Goal: Information Seeking & Learning: Find specific page/section

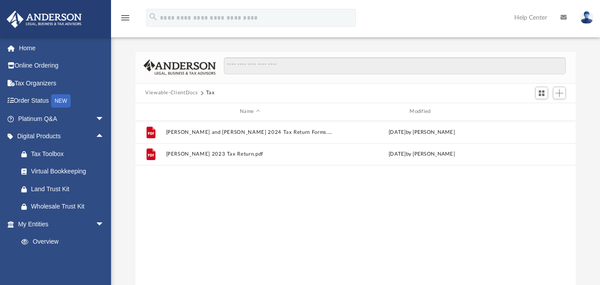
scroll to position [196, 434]
click at [56, 56] on link "Home" at bounding box center [62, 48] width 112 height 18
click at [46, 53] on link "Home" at bounding box center [62, 48] width 112 height 18
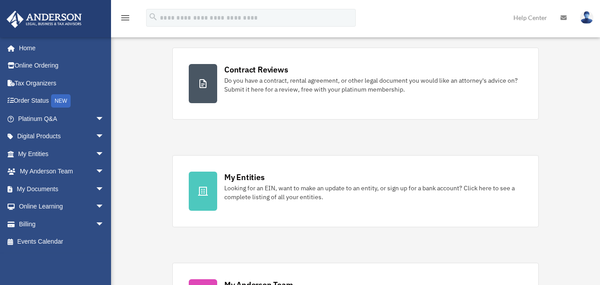
scroll to position [222, 0]
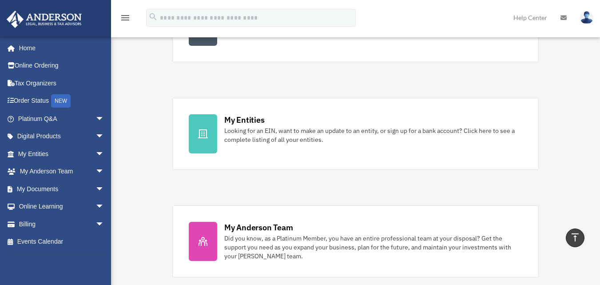
click at [335, 144] on link "My Entities Looking for an EIN, want to make an update to an entity, or sign up…" at bounding box center [355, 134] width 367 height 72
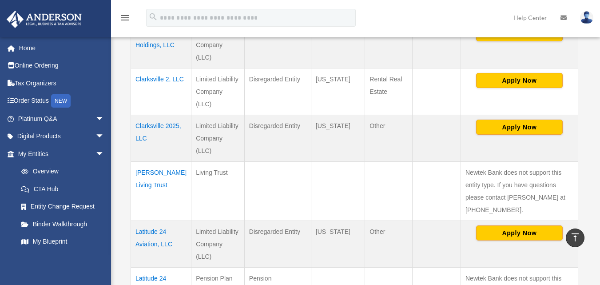
scroll to position [178, 0]
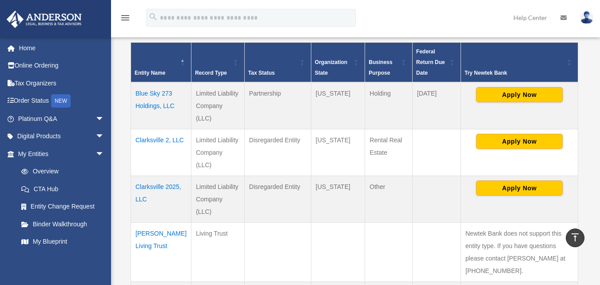
click at [175, 103] on td "Blue Sky 273 Holdings, LLC" at bounding box center [161, 105] width 60 height 47
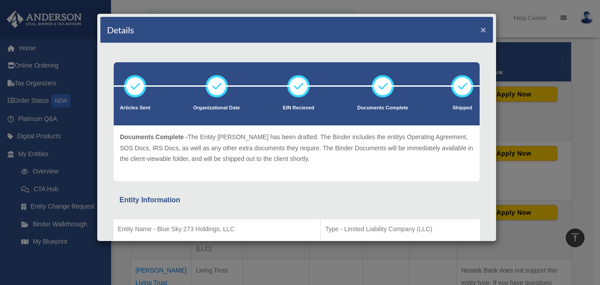
click at [481, 29] on button "×" at bounding box center [484, 29] width 6 height 9
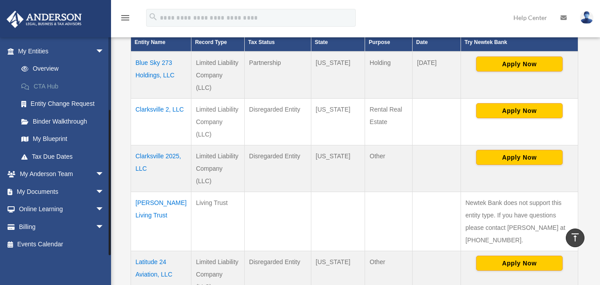
scroll to position [222, 0]
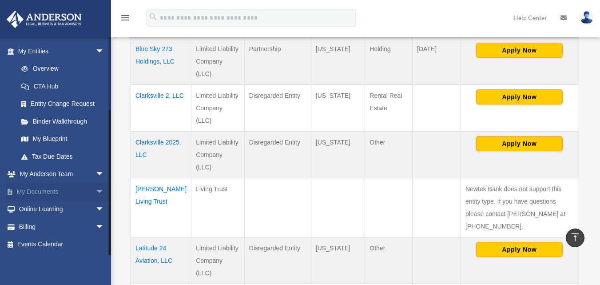
click at [96, 187] on span "arrow_drop_down" at bounding box center [105, 192] width 18 height 18
click at [72, 203] on link "Box" at bounding box center [64, 209] width 105 height 18
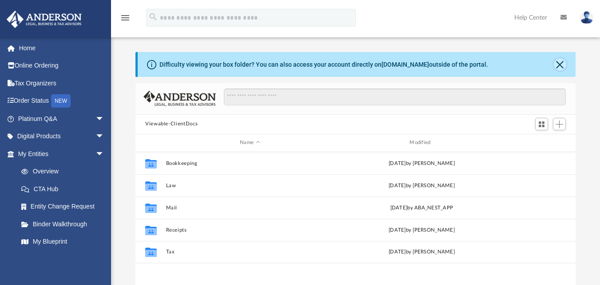
scroll to position [196, 434]
click at [561, 64] on button "Close" at bounding box center [560, 64] width 12 height 12
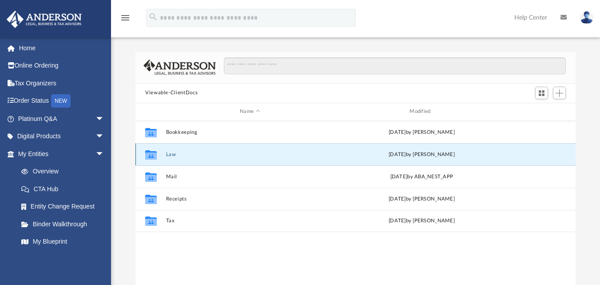
click at [170, 157] on button "Law" at bounding box center [250, 154] width 168 height 6
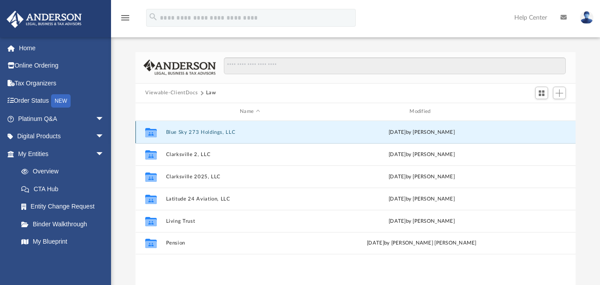
click at [199, 134] on button "Blue Sky 273 Holdings, LLC" at bounding box center [250, 132] width 168 height 6
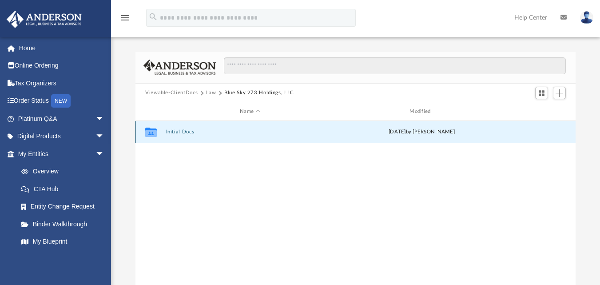
click at [196, 132] on button "Initial Docs" at bounding box center [250, 132] width 168 height 6
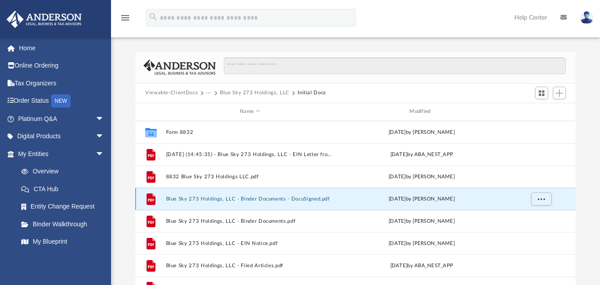
click at [231, 196] on button "Blue Sky 273 Holdings, LLC - Binder Documents - DocuSigned.pdf" at bounding box center [250, 199] width 168 height 6
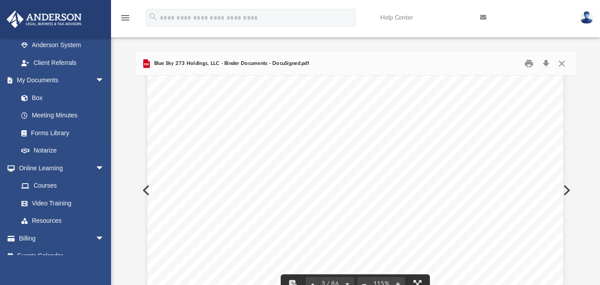
scroll to position [0, 0]
click at [565, 66] on button "Close" at bounding box center [562, 63] width 16 height 14
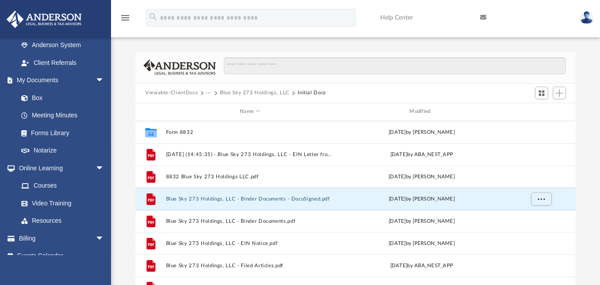
click at [192, 92] on button "Viewable-ClientDocs" at bounding box center [171, 93] width 52 height 8
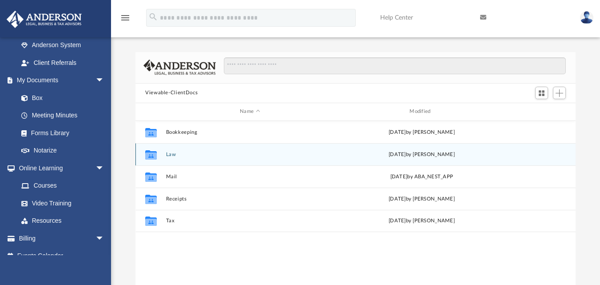
click at [176, 153] on button "Law" at bounding box center [250, 154] width 168 height 6
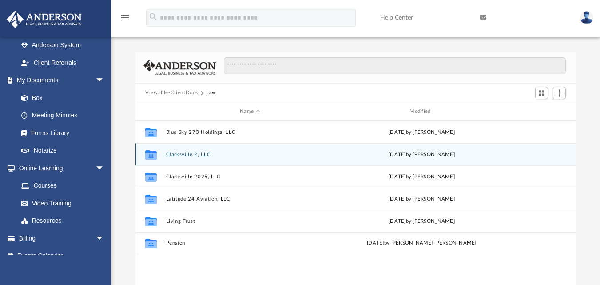
click at [176, 153] on button "Clarksville 2, LLC" at bounding box center [250, 154] width 168 height 6
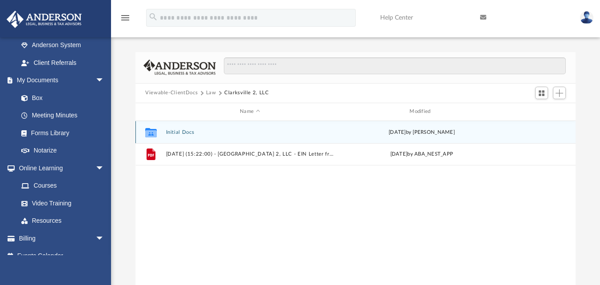
click at [182, 134] on button "Initial Docs" at bounding box center [250, 132] width 168 height 6
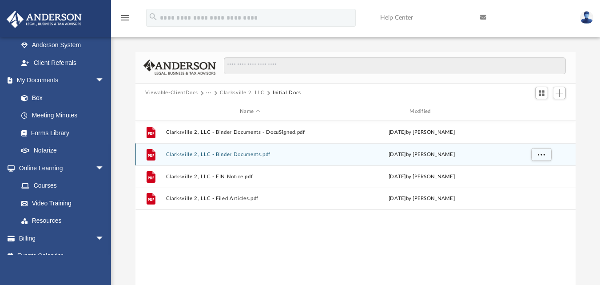
click at [240, 154] on button "Clarksville 2, LLC - Binder Documents.pdf" at bounding box center [250, 154] width 168 height 6
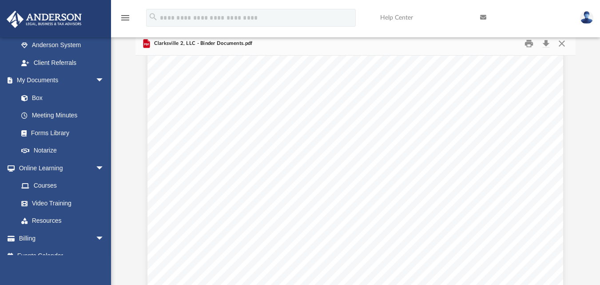
scroll to position [2444, 0]
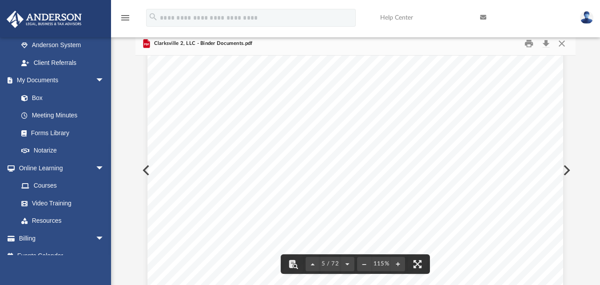
click at [537, 208] on div "Page 5" at bounding box center [356, 93] width 416 height 538
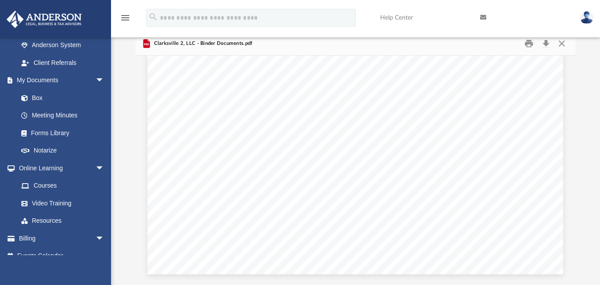
scroll to position [2533, 0]
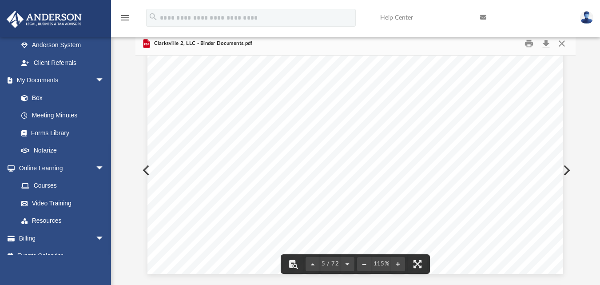
drag, startPoint x: 537, startPoint y: 208, endPoint x: 439, endPoint y: 223, distance: 99.4
click at [439, 223] on div "Page 5" at bounding box center [356, 5] width 416 height 538
click at [531, 45] on button "Print" at bounding box center [530, 43] width 18 height 14
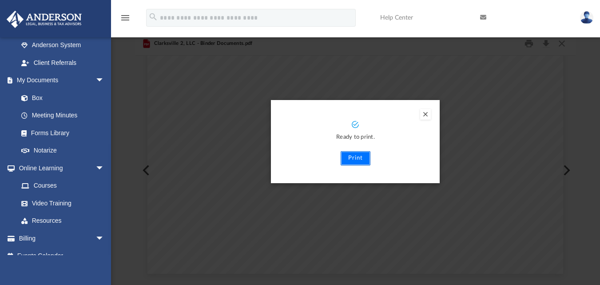
click at [364, 161] on button "Print" at bounding box center [356, 158] width 30 height 14
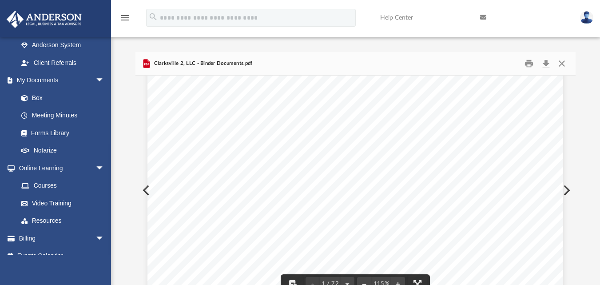
scroll to position [267, 0]
click at [561, 65] on button "Close" at bounding box center [562, 63] width 16 height 14
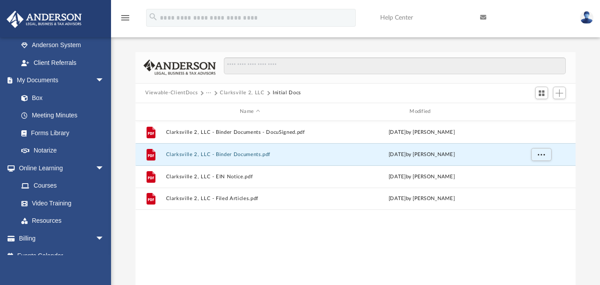
click at [190, 94] on button "Viewable-ClientDocs" at bounding box center [171, 93] width 52 height 8
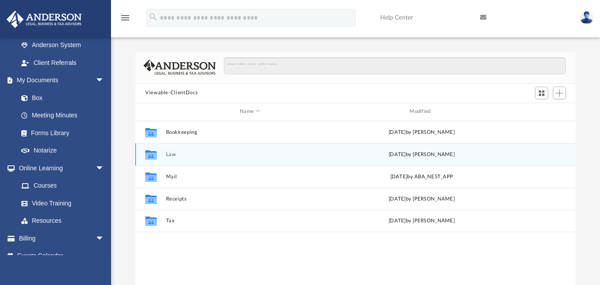
click at [170, 155] on button "Law" at bounding box center [250, 154] width 168 height 6
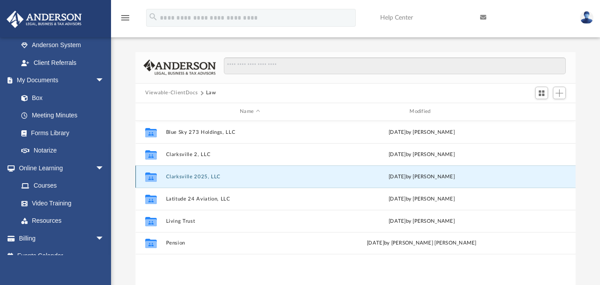
click at [201, 174] on button "Clarksville 2025, LLC" at bounding box center [250, 176] width 168 height 6
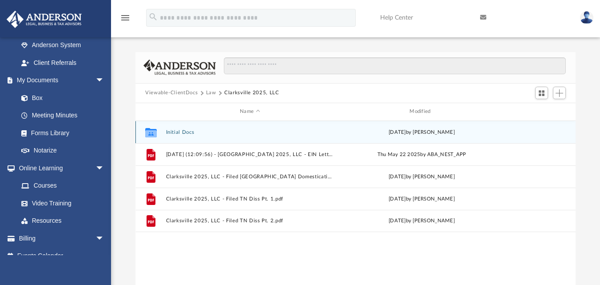
click at [184, 129] on button "Initial Docs" at bounding box center [250, 132] width 168 height 6
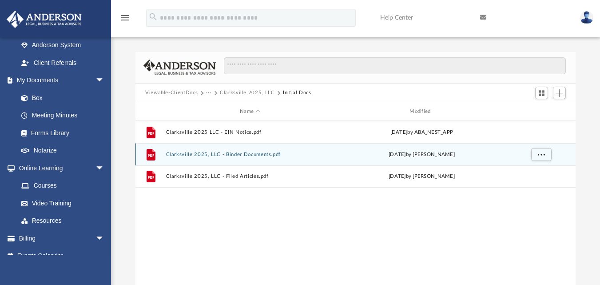
click at [240, 155] on button "Clarksville 2025, LLC - Binder Documents.pdf" at bounding box center [250, 154] width 168 height 6
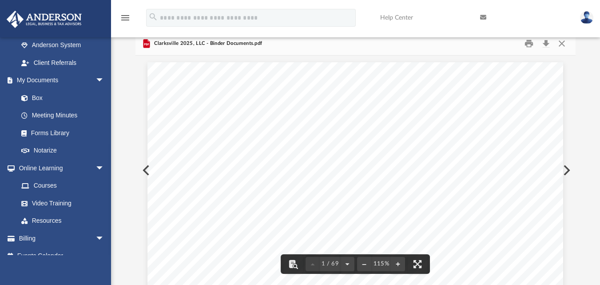
scroll to position [0, 0]
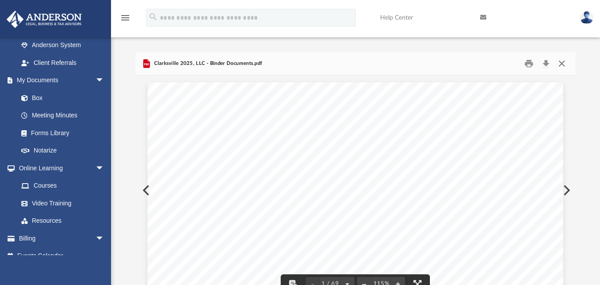
click at [564, 63] on button "Close" at bounding box center [562, 63] width 16 height 14
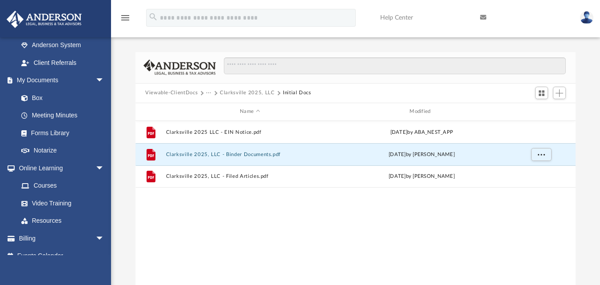
click at [185, 94] on button "Viewable-ClientDocs" at bounding box center [171, 93] width 52 height 8
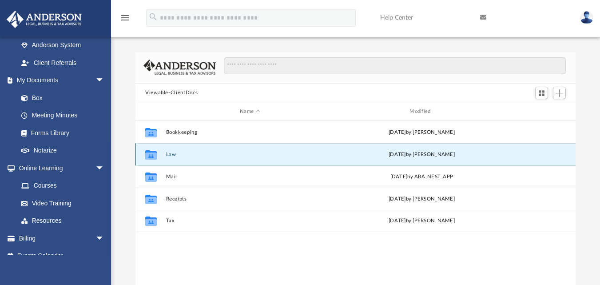
click at [174, 157] on button "Law" at bounding box center [250, 154] width 168 height 6
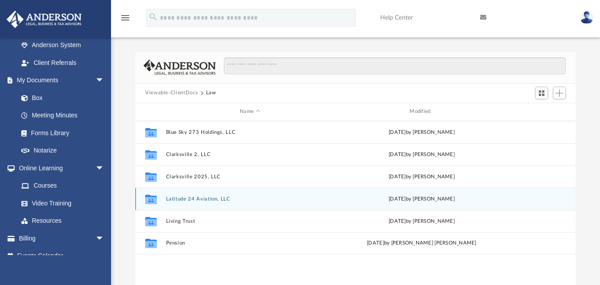
click at [183, 199] on button "Latitude 24 Aviation, LLC" at bounding box center [250, 199] width 168 height 6
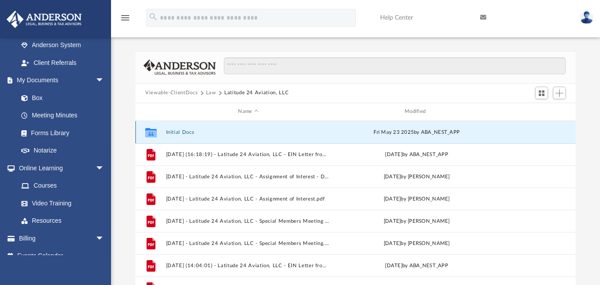
click at [184, 132] on button "Initial Docs" at bounding box center [248, 132] width 165 height 6
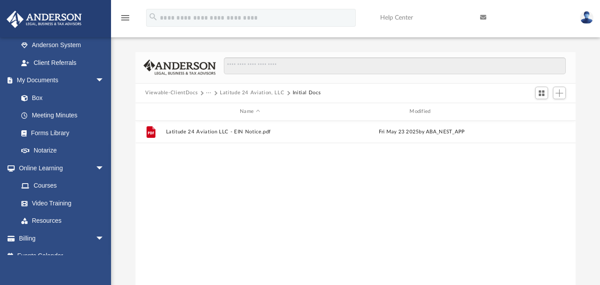
click at [184, 89] on button "Viewable-ClientDocs" at bounding box center [171, 93] width 52 height 8
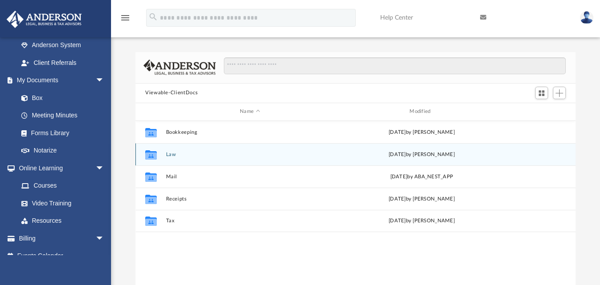
click at [163, 152] on div "Collaborated Folder Law today by Laura Hundley" at bounding box center [356, 154] width 440 height 22
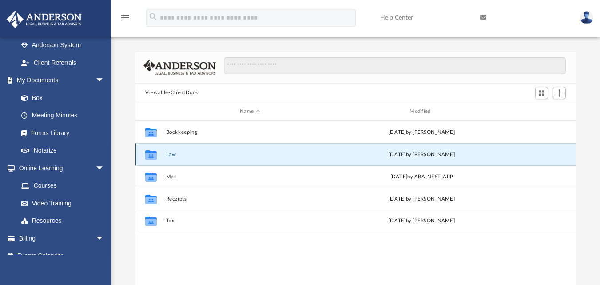
click at [153, 155] on icon "grid" at bounding box center [151, 155] width 12 height 7
click at [168, 154] on button "Law" at bounding box center [250, 154] width 168 height 6
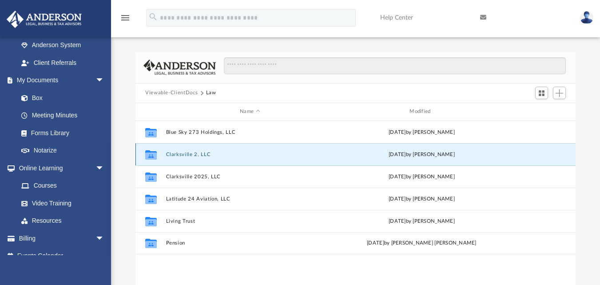
click at [168, 154] on button "Clarksville 2, LLC" at bounding box center [250, 154] width 168 height 6
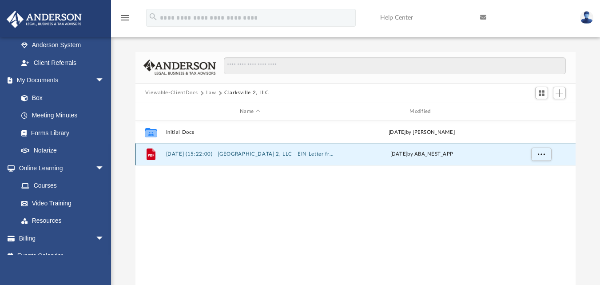
click at [210, 152] on button "2025.09.15 (15:22:00) - Clarksville 2, LLC - EIN Letter from IRS.pdf" at bounding box center [250, 154] width 168 height 6
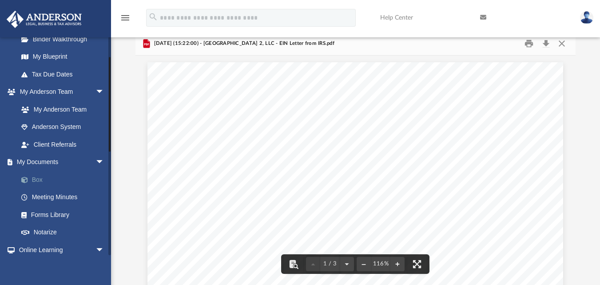
scroll to position [44, 0]
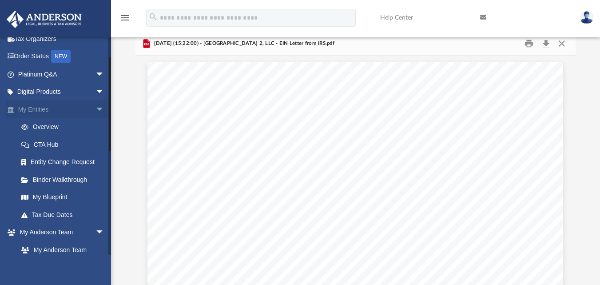
click at [40, 108] on link "My Entities arrow_drop_down" at bounding box center [62, 109] width 112 height 18
click at [39, 125] on link "Overview" at bounding box center [64, 127] width 105 height 18
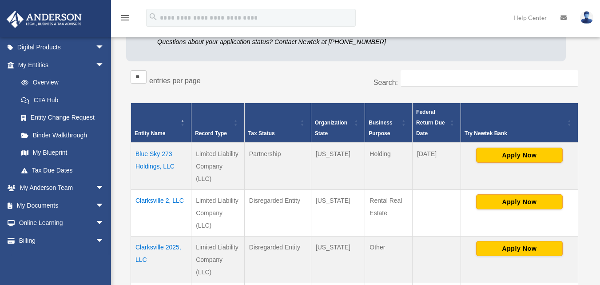
scroll to position [133, 0]
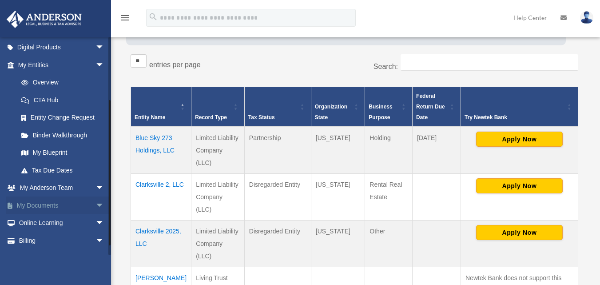
click at [46, 206] on link "My Documents arrow_drop_down" at bounding box center [62, 205] width 112 height 18
click at [96, 204] on span "arrow_drop_down" at bounding box center [105, 205] width 18 height 18
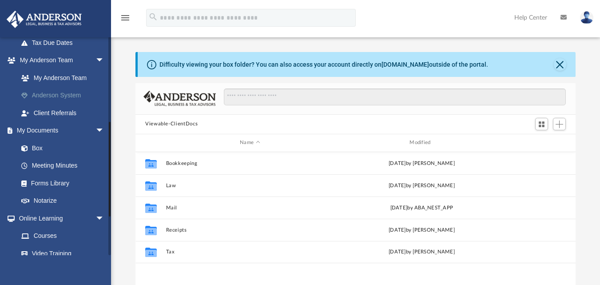
scroll to position [222, 0]
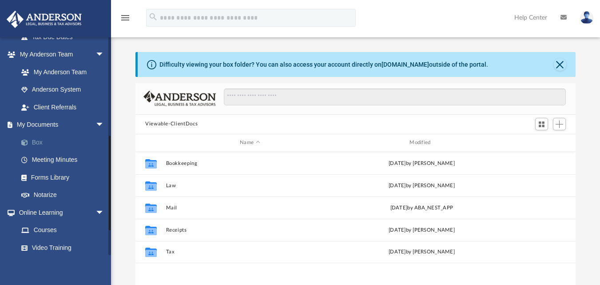
click at [33, 144] on link "Box" at bounding box center [64, 142] width 105 height 18
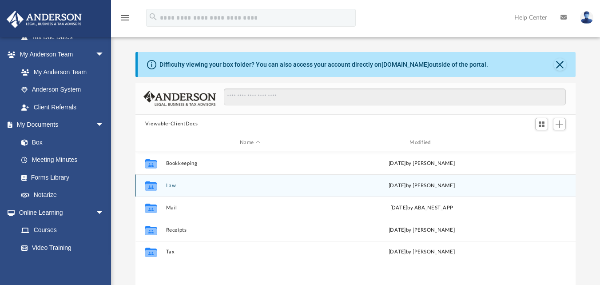
click at [169, 188] on button "Law" at bounding box center [250, 185] width 168 height 6
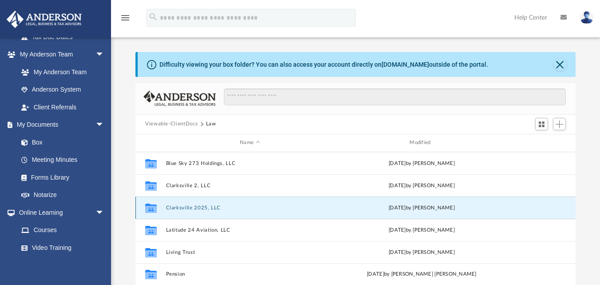
click at [173, 208] on button "Clarksville 2025, LLC" at bounding box center [250, 207] width 168 height 6
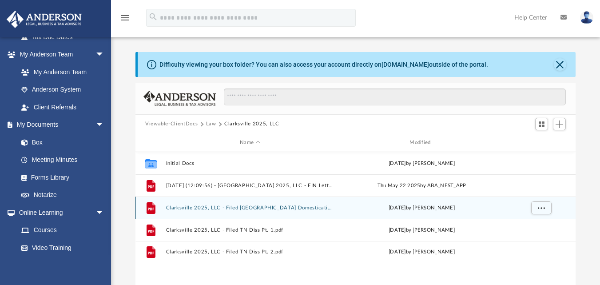
click at [199, 208] on button "Clarksville 2025, LLC - Filed NJ Domestication.pdf" at bounding box center [250, 207] width 168 height 6
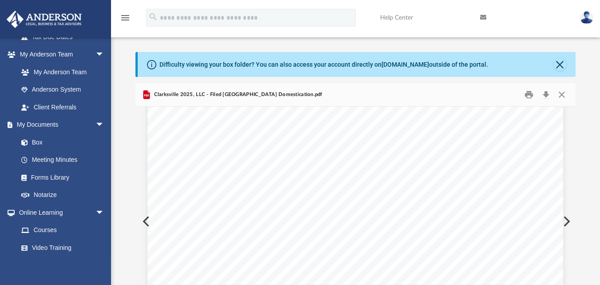
scroll to position [1221, 0]
click at [559, 97] on button "Close" at bounding box center [562, 95] width 16 height 14
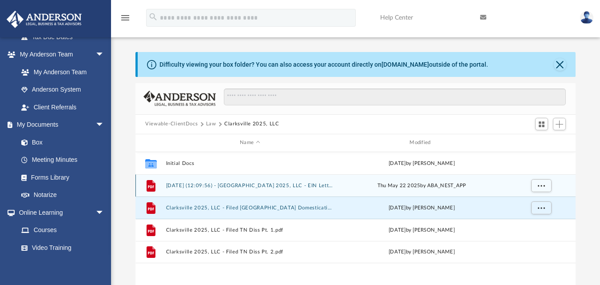
click at [303, 188] on button "2025.05.22 (12:09:56) - Clarksville 2025, LLC - EIN Letter from IRS.pdf" at bounding box center [250, 185] width 168 height 6
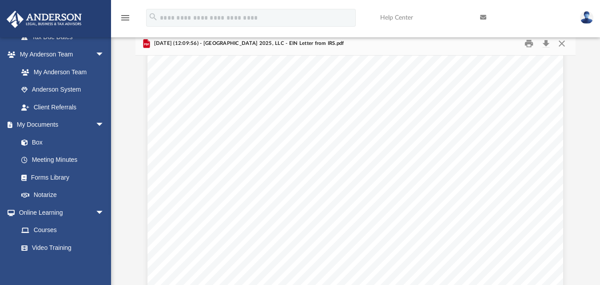
scroll to position [44, 0]
